Goal: Information Seeking & Learning: Understand process/instructions

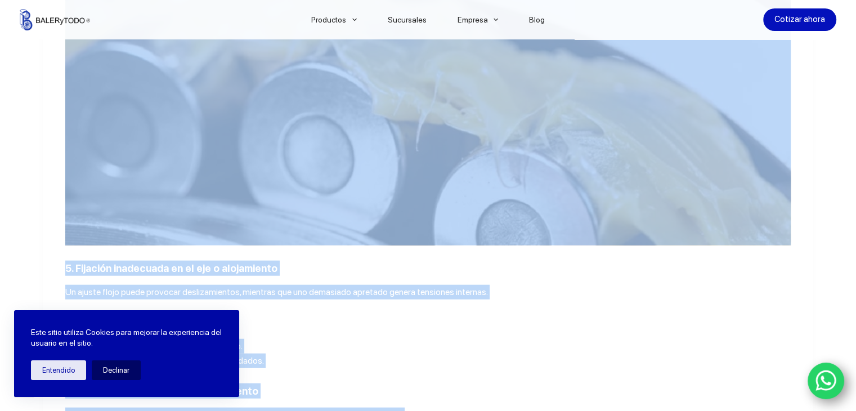
scroll to position [3019, 0]
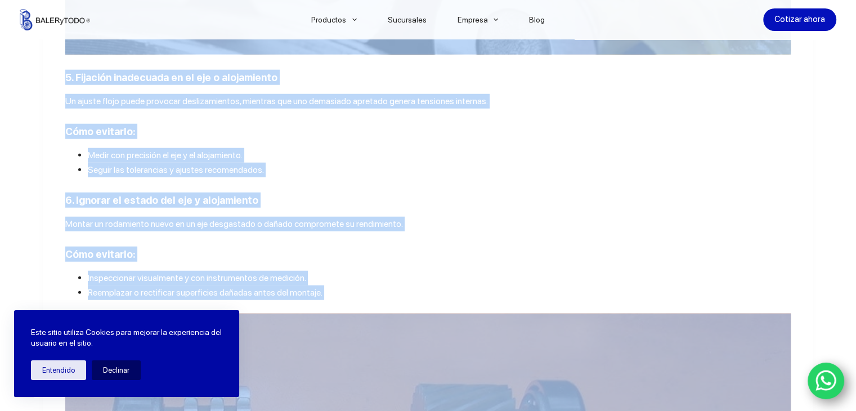
drag, startPoint x: 72, startPoint y: 196, endPoint x: 446, endPoint y: 321, distance: 393.9
copy div "Loremipsumdol sit ametconsec Adi el sed doeiusm tem incididunt ut la etdolorema…"
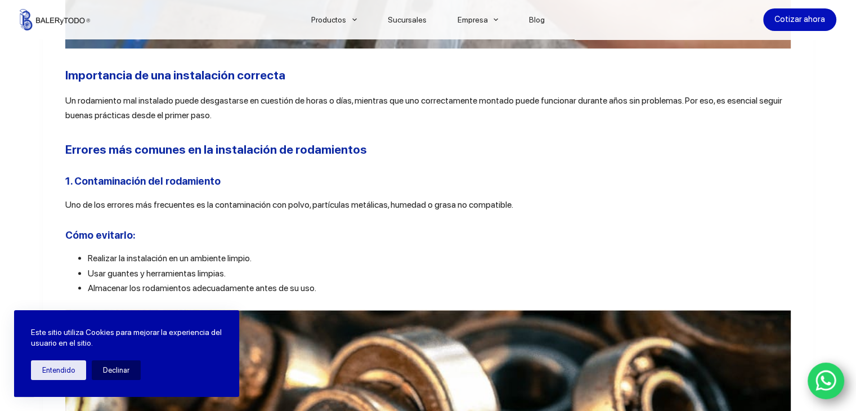
scroll to position [854, 0]
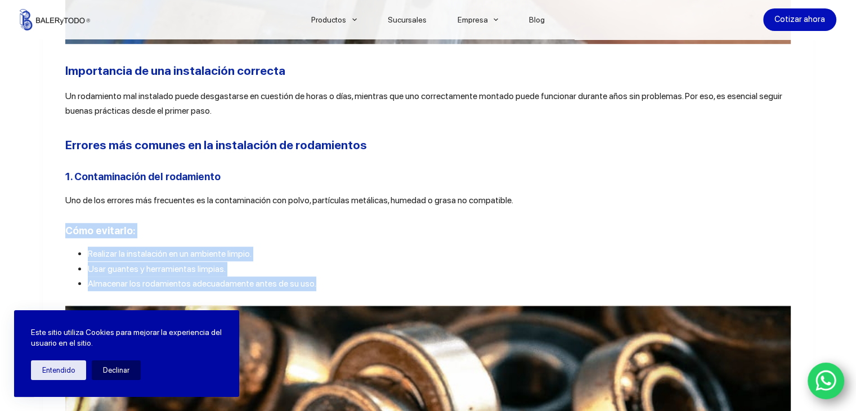
drag, startPoint x: 62, startPoint y: 233, endPoint x: 339, endPoint y: 294, distance: 283.3
copy div "Cómo evitarlo: Realizar la instalación en un ambiente limpio. Usar guantes y he…"
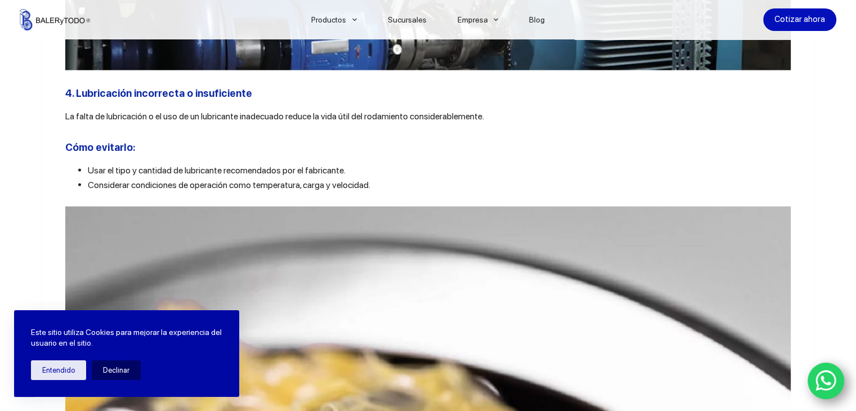
scroll to position [2463, 0]
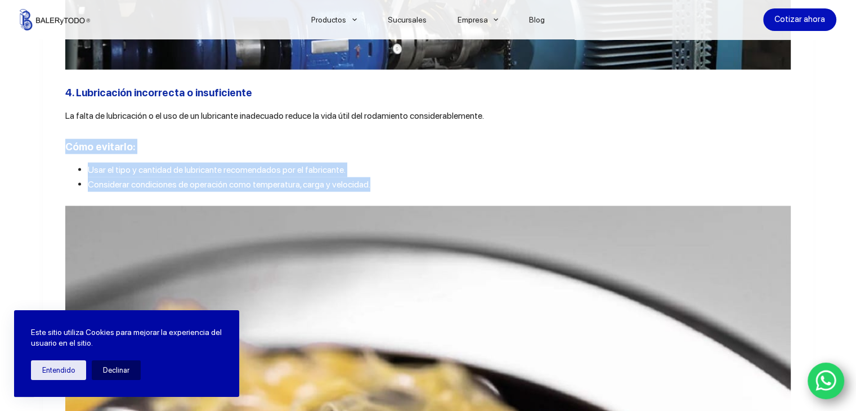
drag, startPoint x: 58, startPoint y: 165, endPoint x: 380, endPoint y: 208, distance: 325.2
click at [380, 208] on article "Compartir La instalación adecuada de rodamientos es clave para garantizar el bu…" at bounding box center [428, 3] width 770 height 4269
copy div "Cómo evitarlo: Usar el tipo y cantidad de lubricante recomendados por el fabric…"
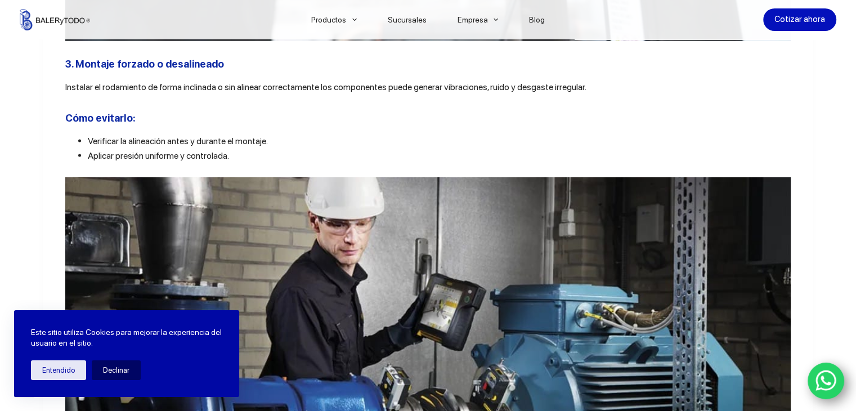
scroll to position [2080, 0]
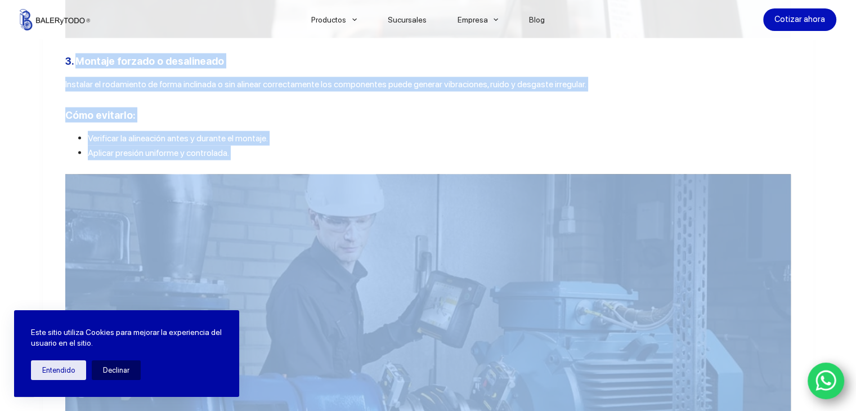
drag, startPoint x: 74, startPoint y: 71, endPoint x: 255, endPoint y: 186, distance: 214.9
click at [255, 186] on div "La instalación adecuada de rodamientos es clave para garantizar el buen funcion…" at bounding box center [427, 386] width 725 height 4085
copy div "Montaje forzado o desalineado Instalar el rodamiento de forma inclinada o sin a…"
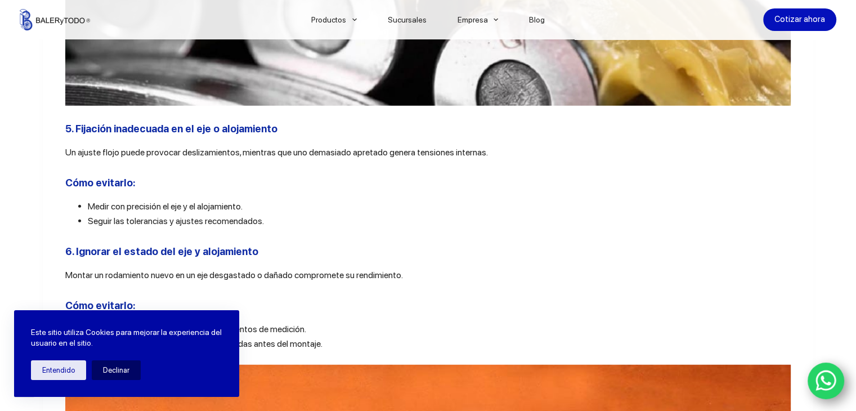
scroll to position [2972, 0]
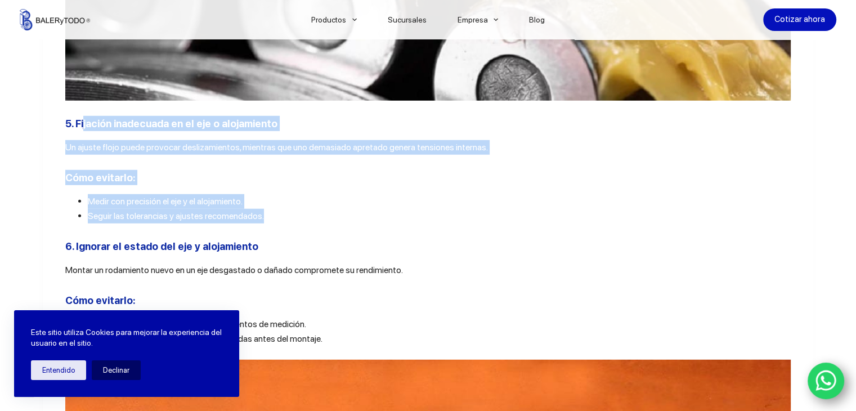
drag, startPoint x: 79, startPoint y: 142, endPoint x: 268, endPoint y: 235, distance: 211.1
click at [80, 152] on span "Un ajuste flojo puede provocar deslizamientos, mientras que uno demasiado apret…" at bounding box center [276, 147] width 423 height 11
drag, startPoint x: 72, startPoint y: 143, endPoint x: 281, endPoint y: 237, distance: 229.4
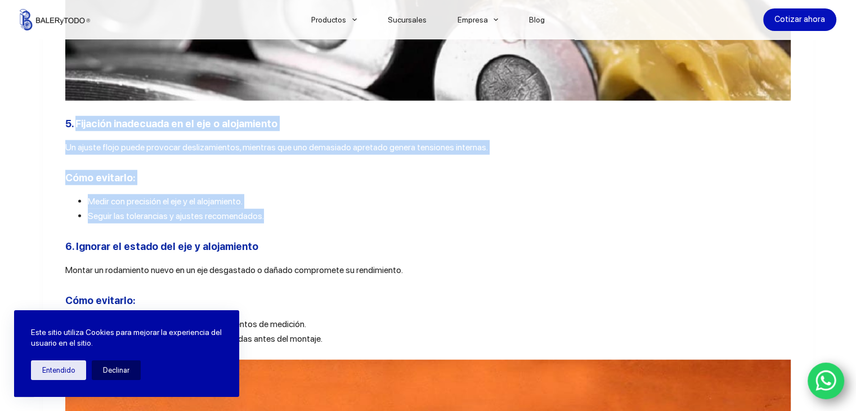
copy div "Fijación inadecuada en el eje o alojamiento Un ajuste flojo puede provocar desl…"
